Goal: Obtain resource: Obtain resource

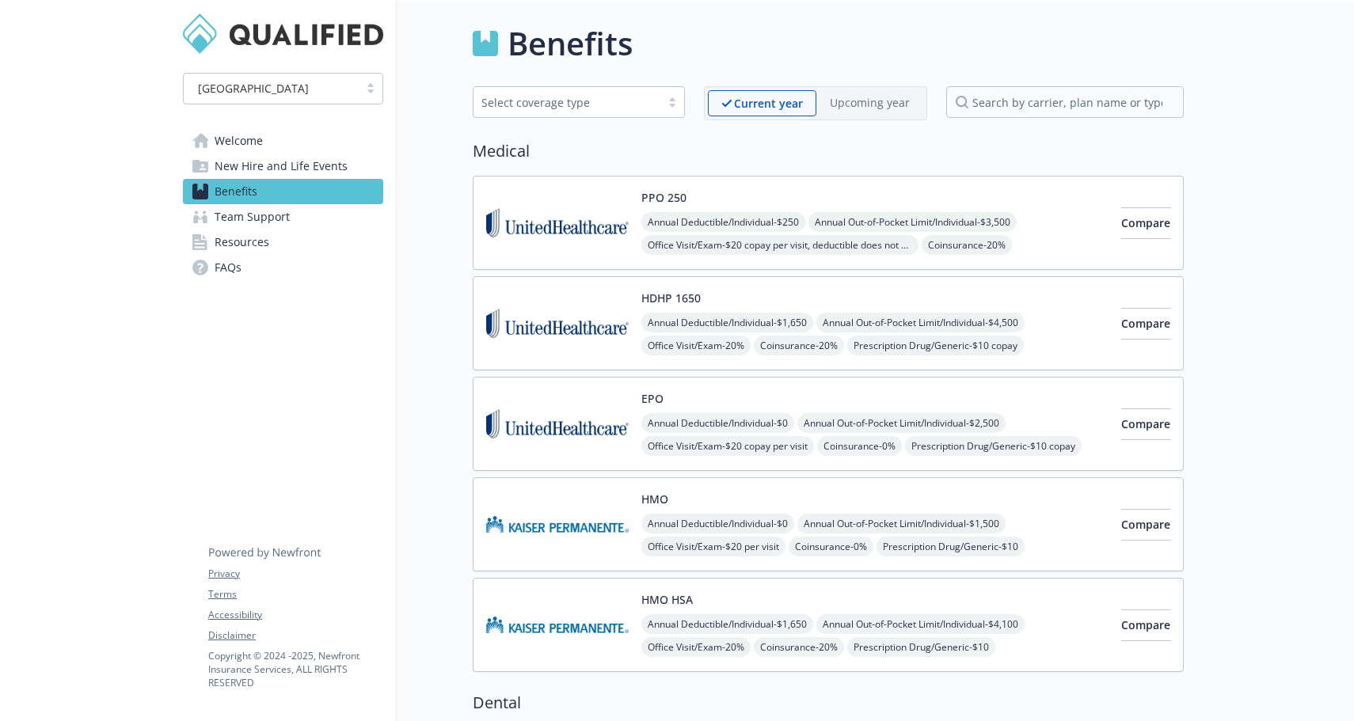
click at [257, 238] on span "Resources" at bounding box center [242, 242] width 55 height 25
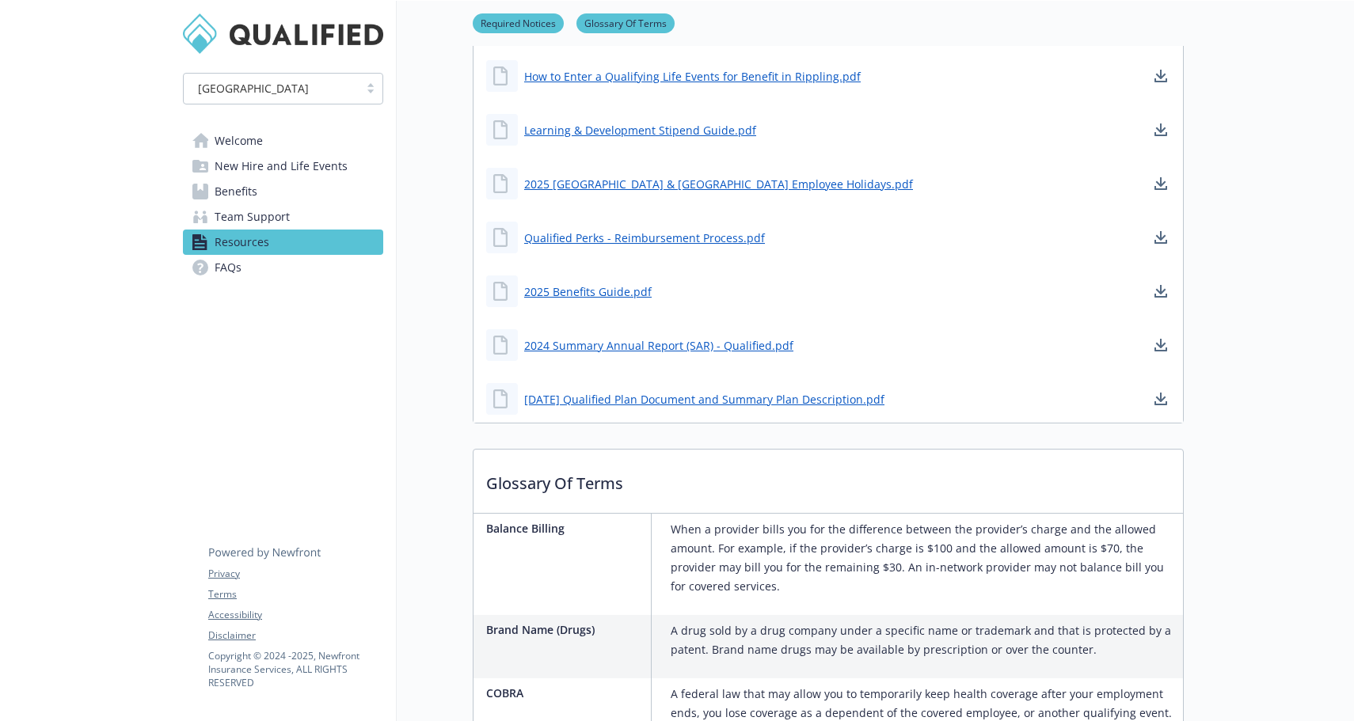
scroll to position [442, 0]
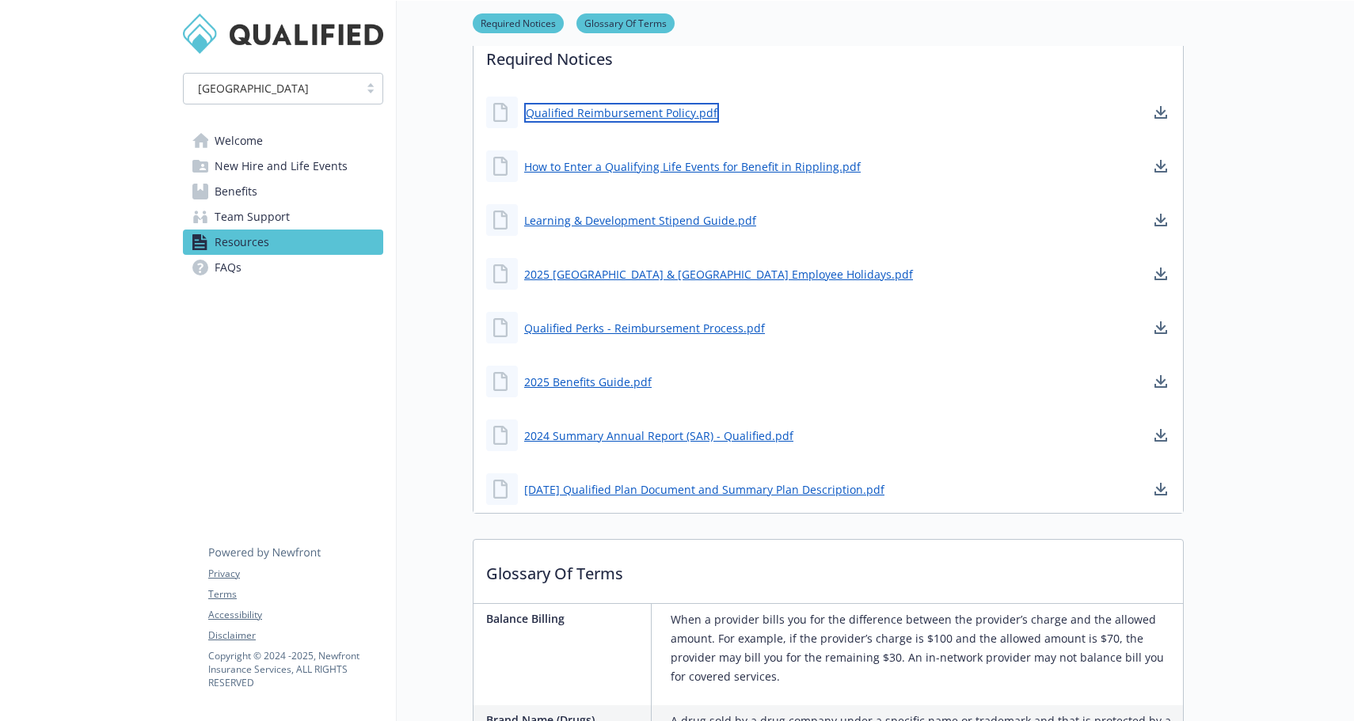
click at [649, 119] on link "Qualified Reimbursement Policy.pdf" at bounding box center [621, 113] width 195 height 20
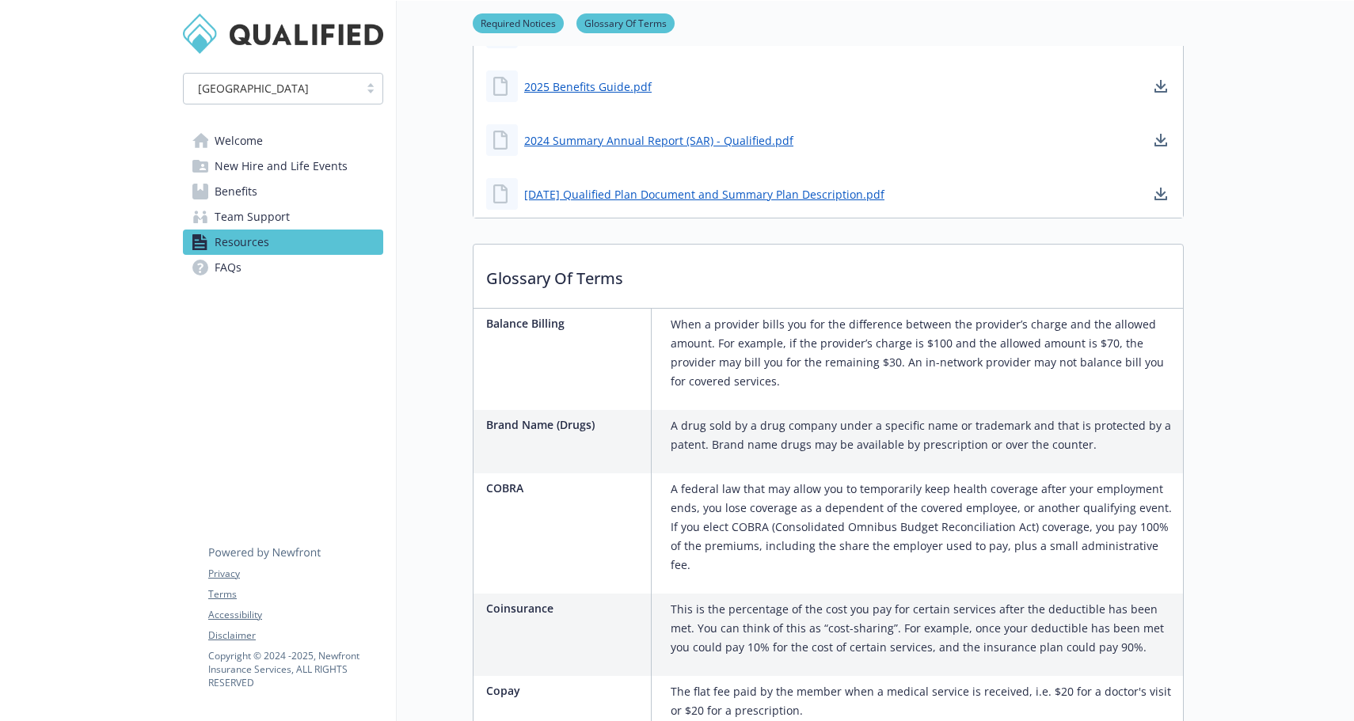
scroll to position [739, 0]
click at [272, 160] on span "New Hire and Life Events" at bounding box center [281, 166] width 133 height 25
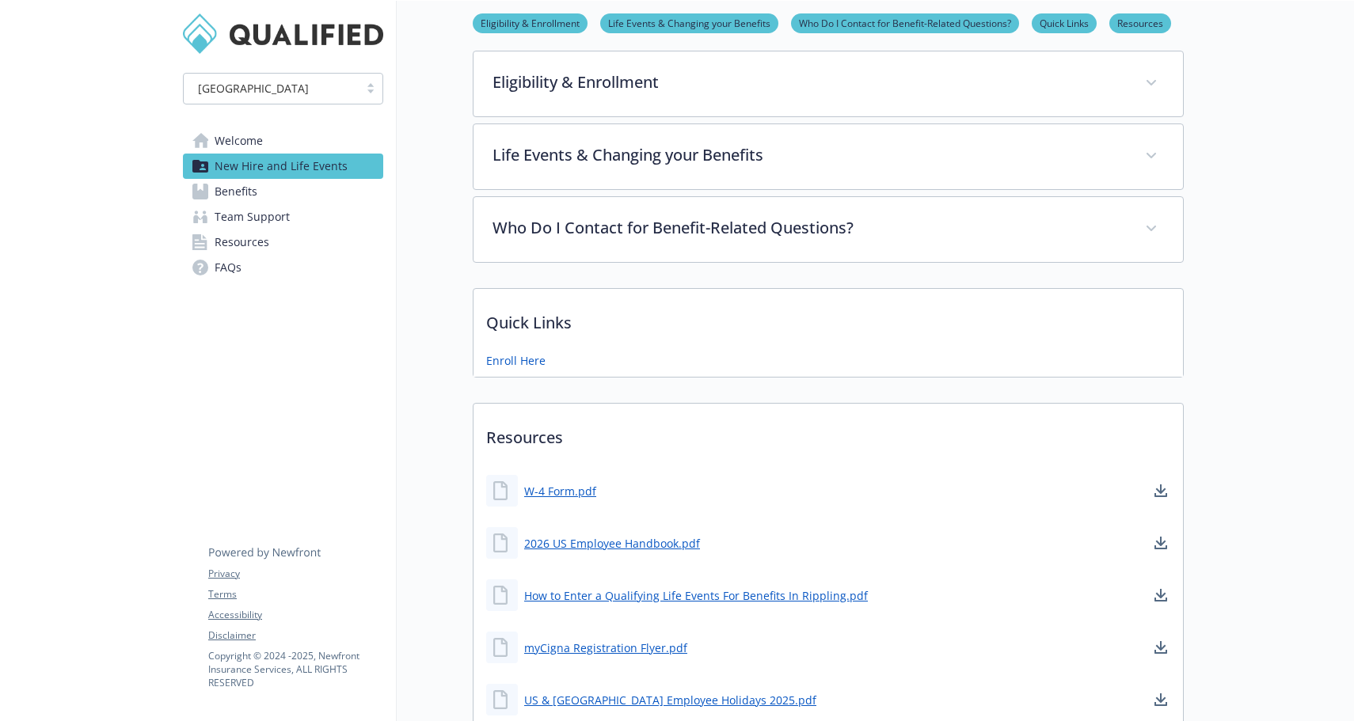
scroll to position [192, 0]
